Goal: Task Accomplishment & Management: Manage account settings

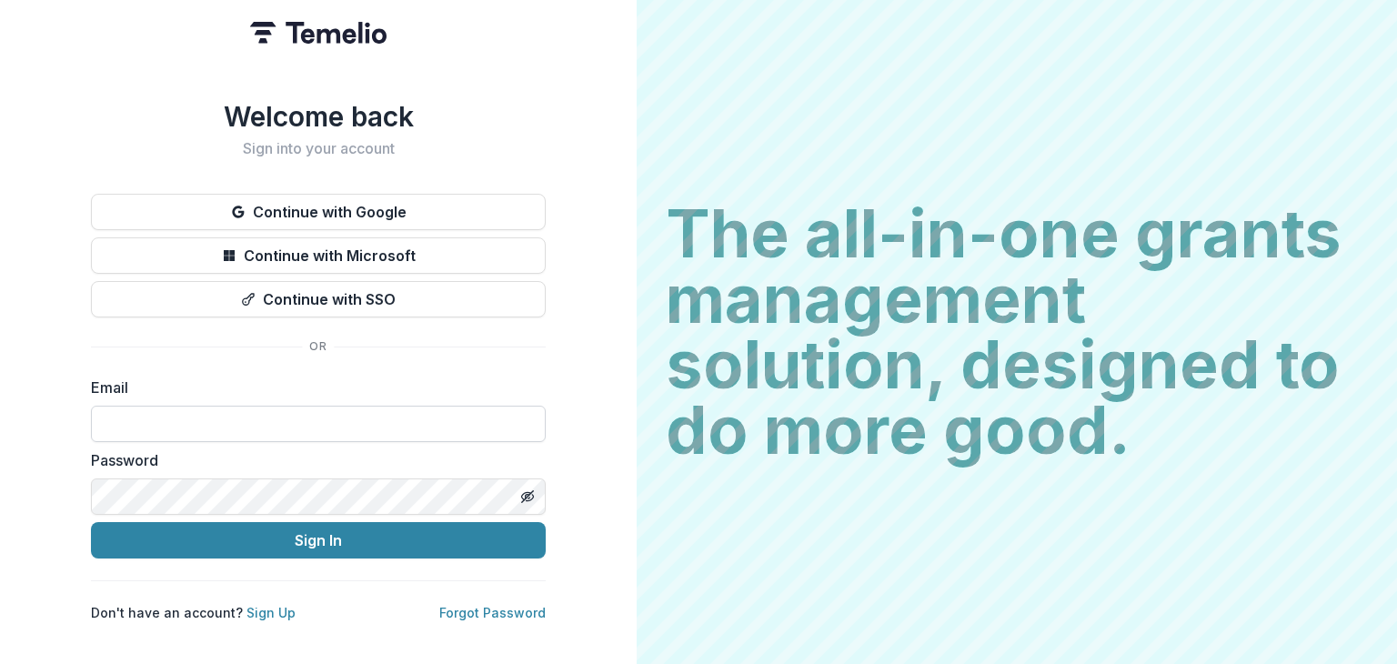
click at [351, 407] on input at bounding box center [318, 424] width 455 height 36
type input "**********"
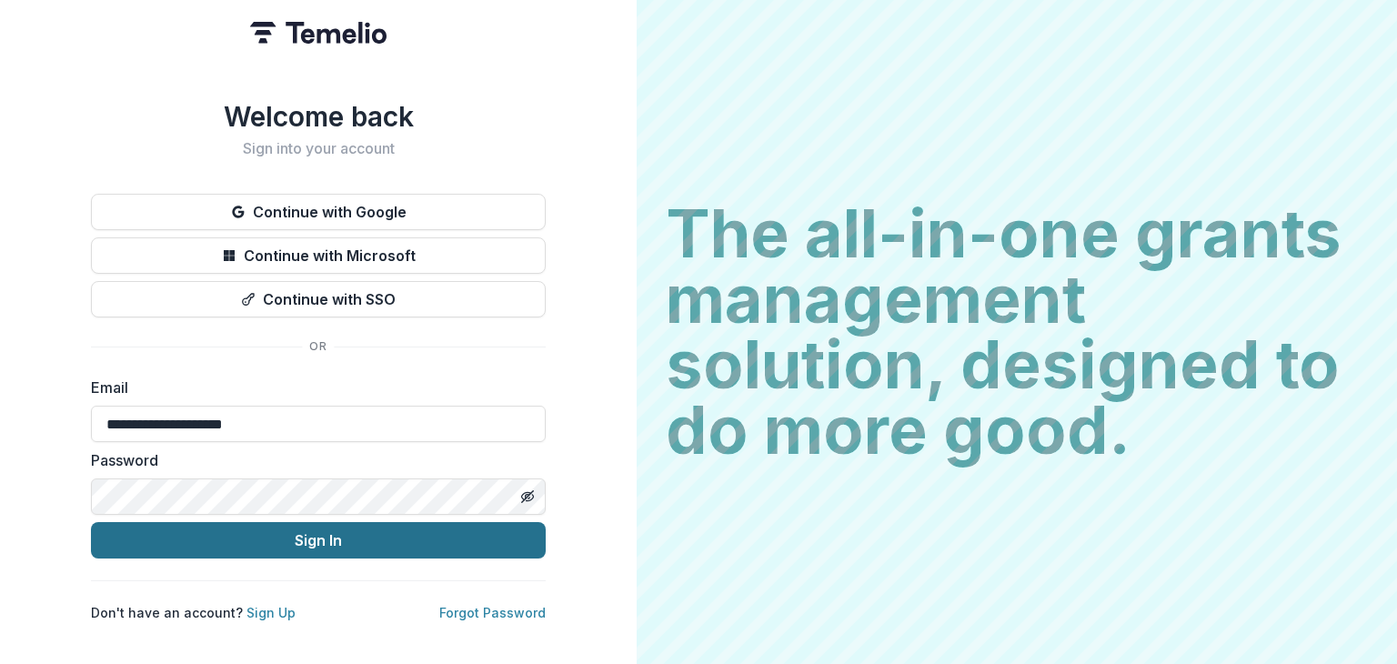
click at [393, 525] on button "Sign In" at bounding box center [318, 540] width 455 height 36
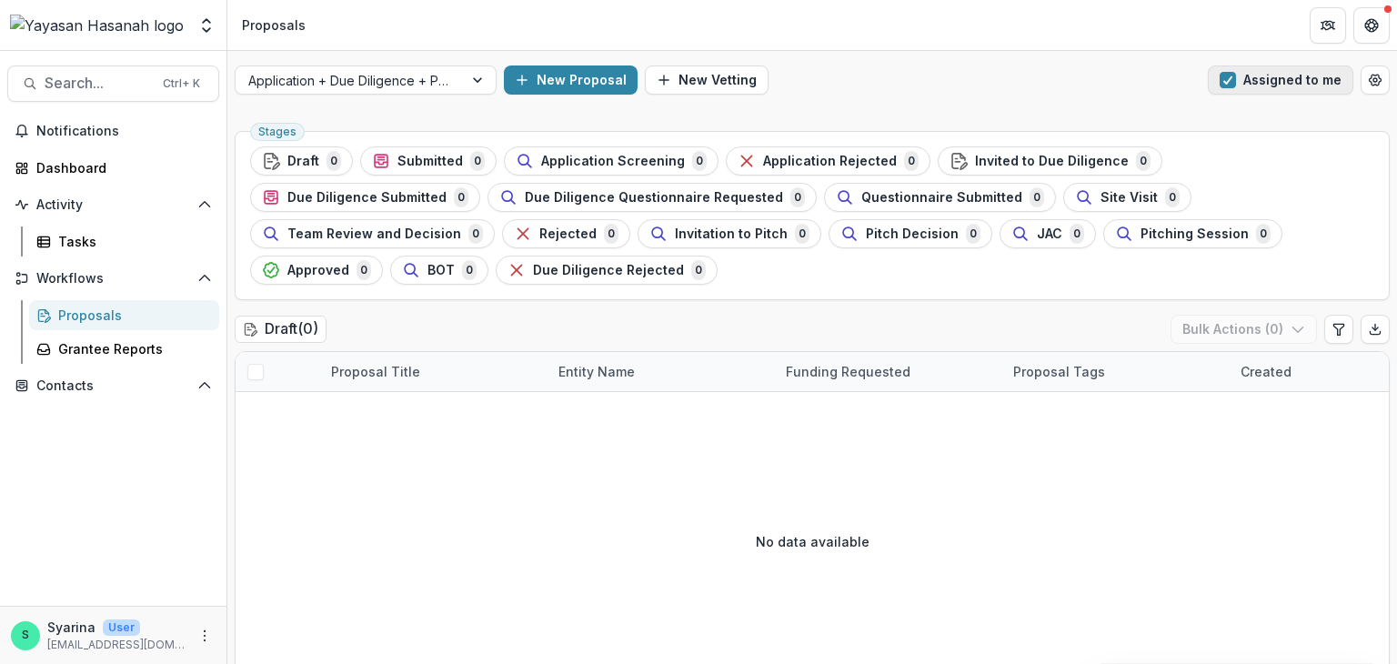
click at [1229, 85] on span "button" at bounding box center [1228, 80] width 16 height 16
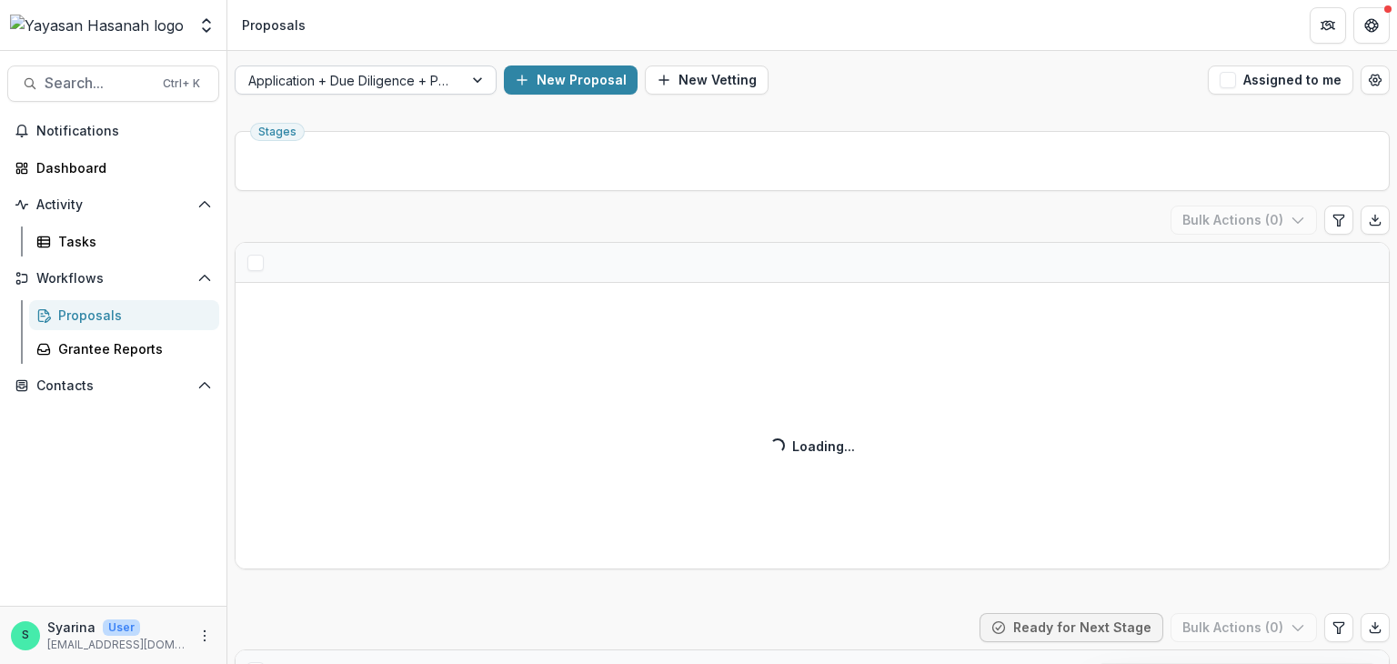
click at [476, 81] on div at bounding box center [479, 79] width 33 height 27
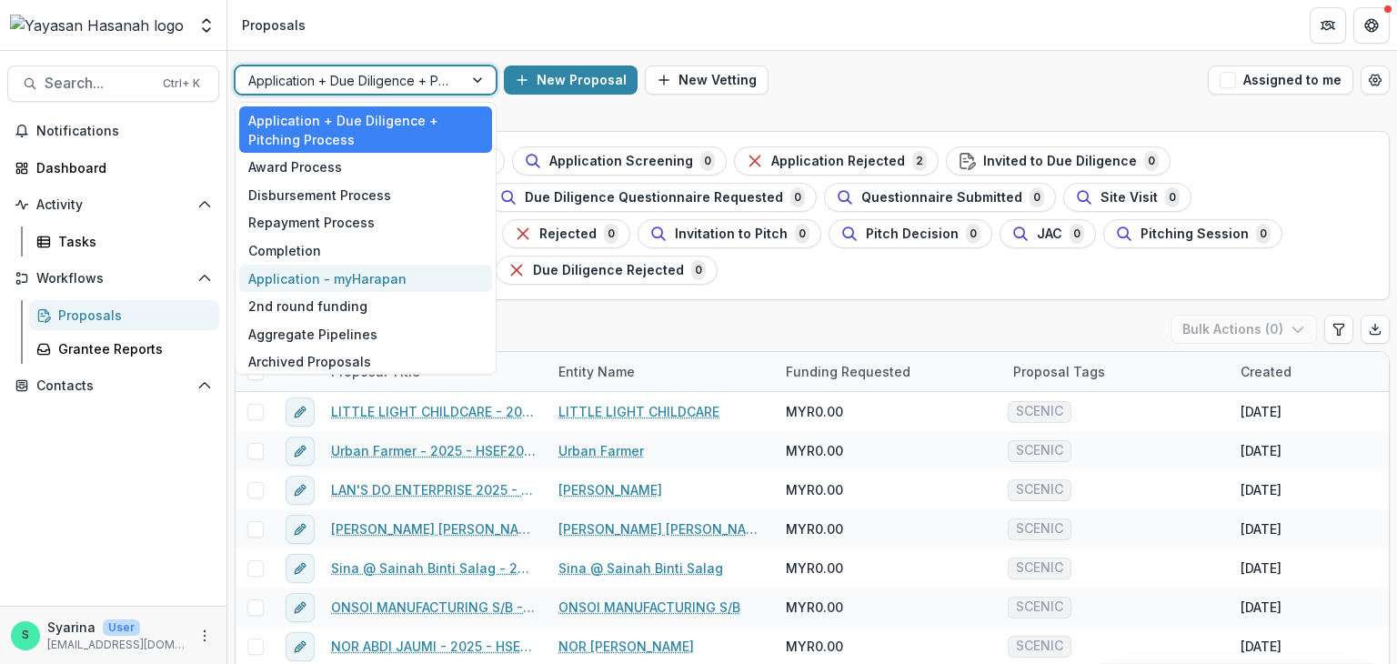
click at [444, 277] on div "Application - myHarapan" at bounding box center [365, 279] width 253 height 28
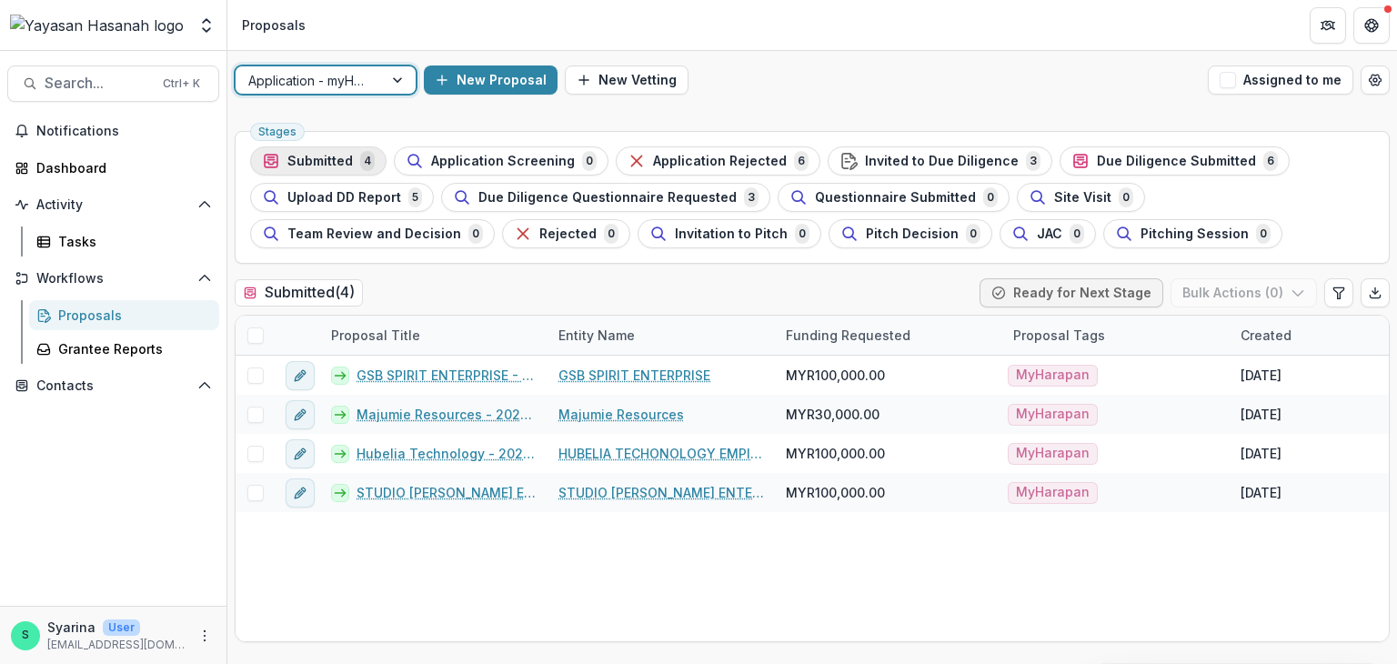
click at [369, 166] on span "4" at bounding box center [367, 161] width 15 height 20
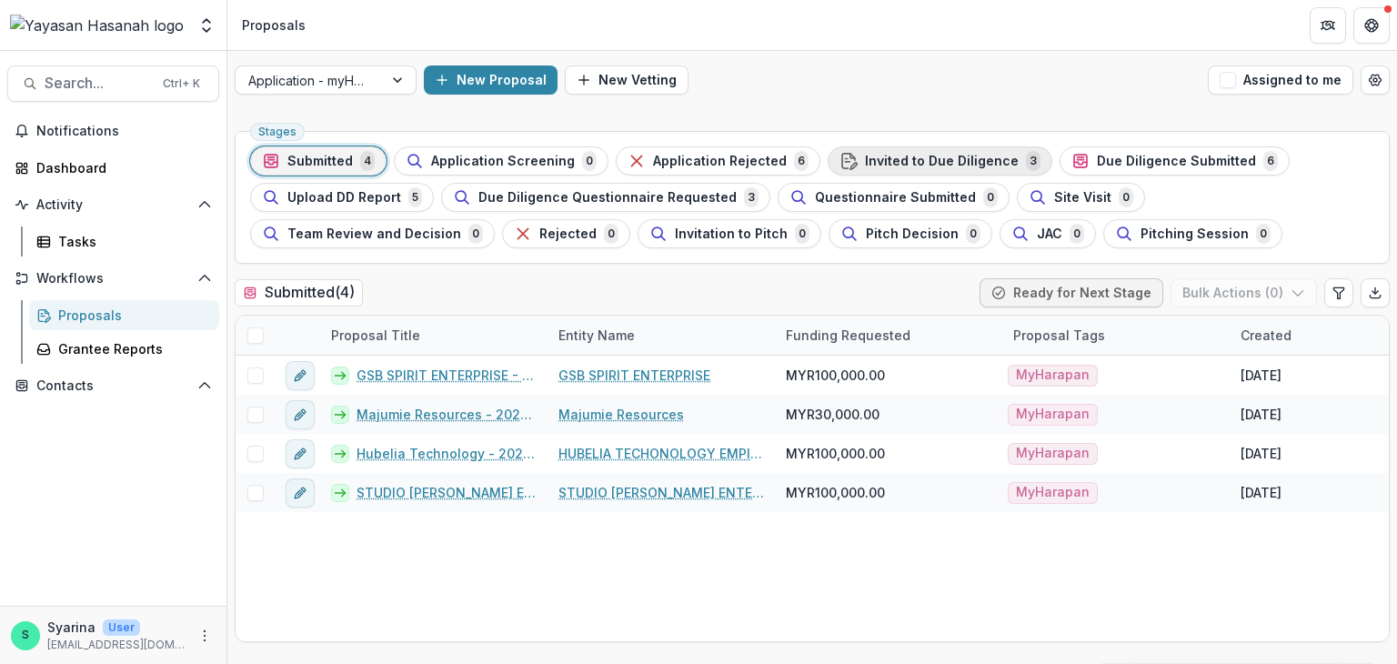
click at [940, 157] on span "Invited to Due Diligence" at bounding box center [942, 161] width 154 height 15
